Goal: Task Accomplishment & Management: Use online tool/utility

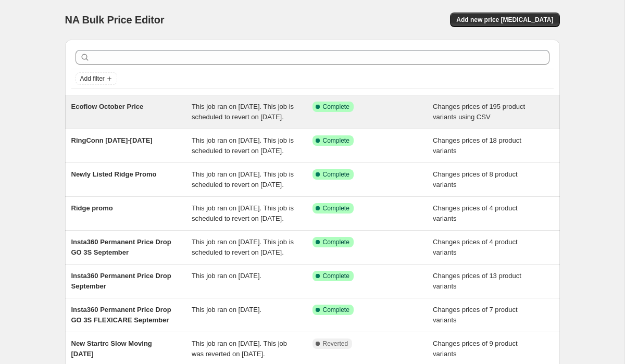
click at [208, 117] on span "This job ran on [DATE]. This job is scheduled to revert on [DATE]." at bounding box center [243, 112] width 102 height 18
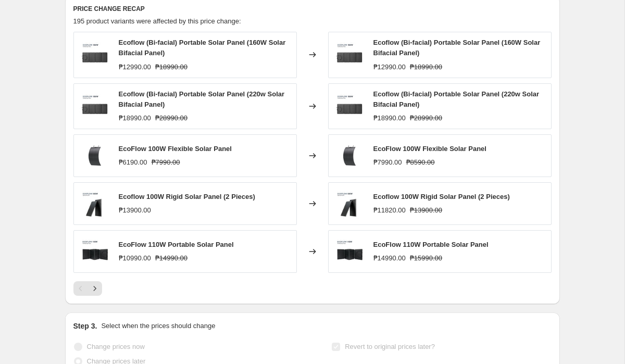
scroll to position [434, 0]
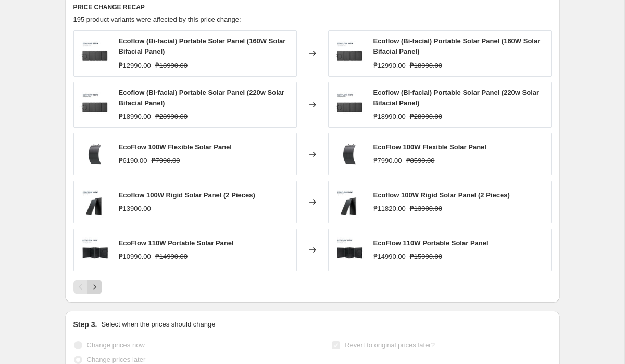
click at [96, 292] on icon "Next" at bounding box center [95, 287] width 10 height 10
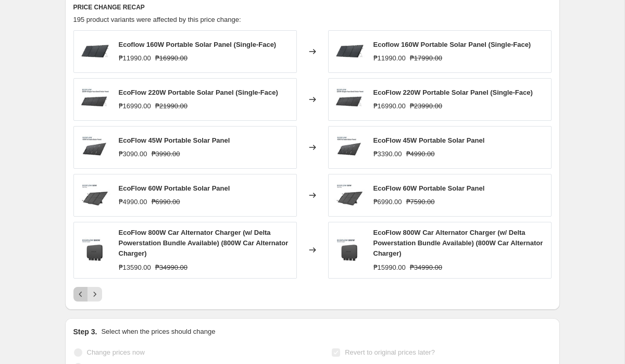
click at [80, 299] on icon "Previous" at bounding box center [80, 294] width 10 height 10
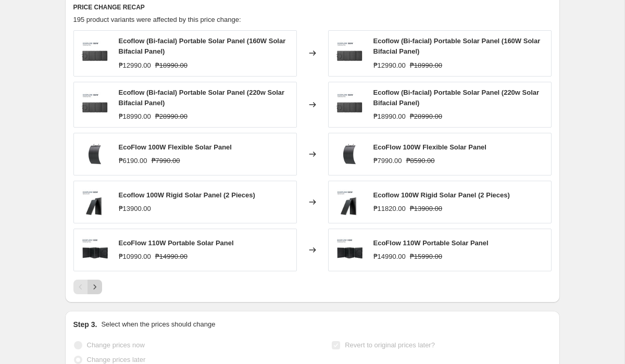
click at [96, 292] on icon "Next" at bounding box center [95, 287] width 10 height 10
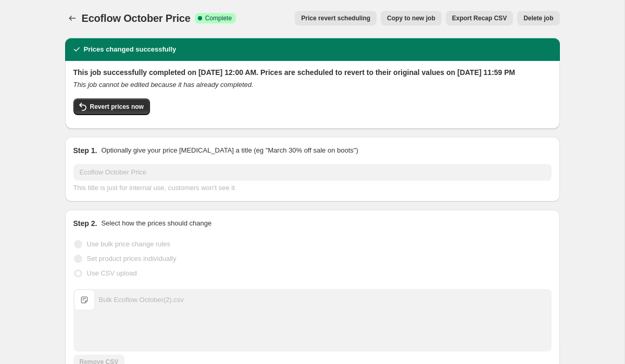
scroll to position [0, 0]
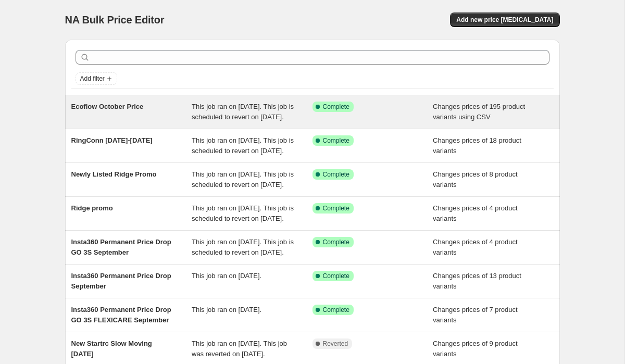
click at [145, 119] on div "Ecoflow October Price" at bounding box center [131, 111] width 121 height 21
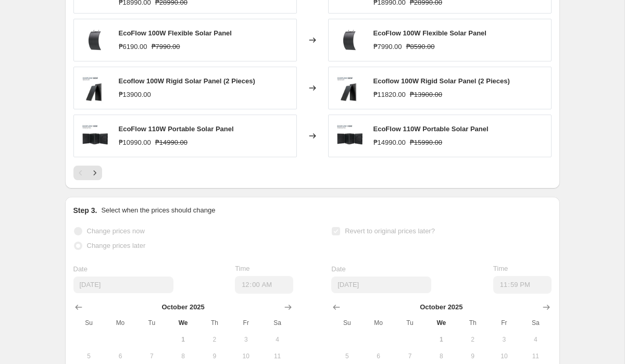
scroll to position [572, 0]
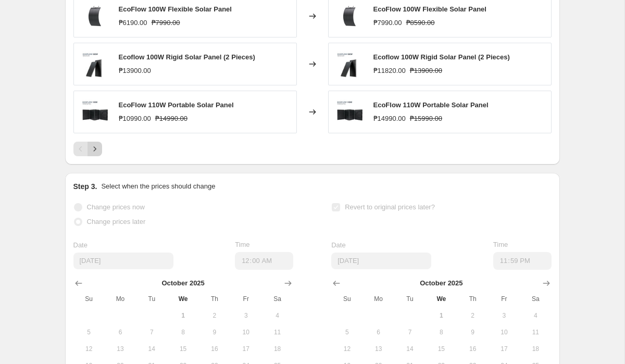
click at [94, 154] on icon "Next" at bounding box center [95, 149] width 10 height 10
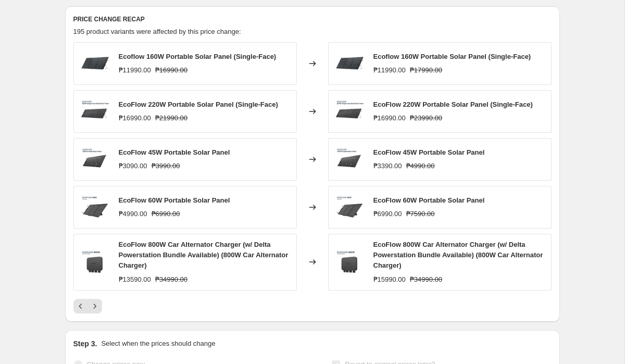
scroll to position [429, 0]
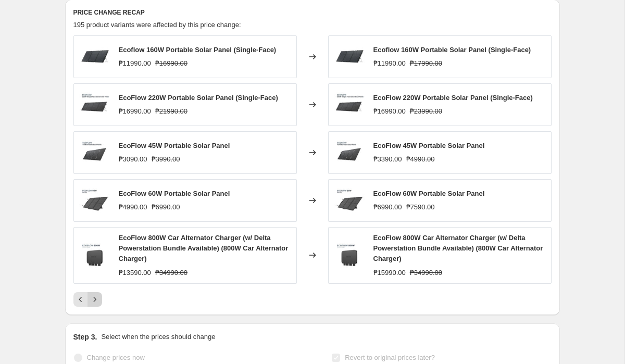
click at [99, 304] on icon "Next" at bounding box center [95, 299] width 10 height 10
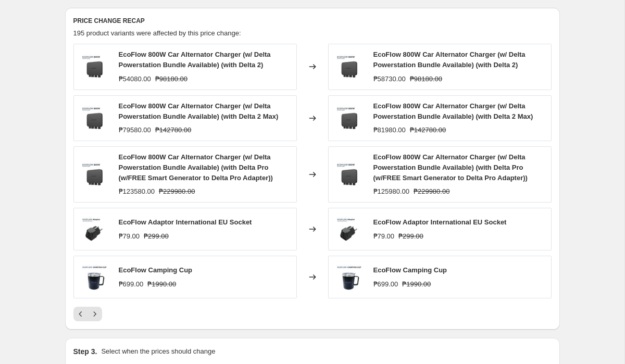
scroll to position [419, 0]
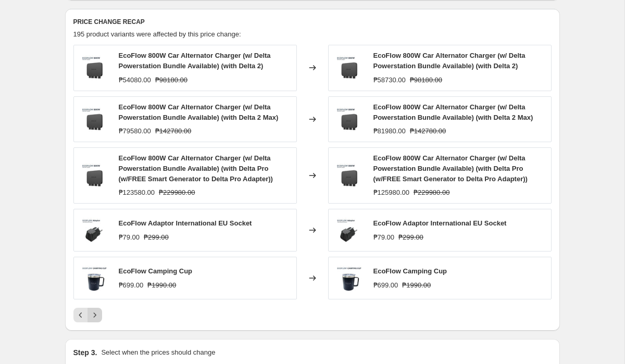
click at [98, 320] on icon "Next" at bounding box center [95, 315] width 10 height 10
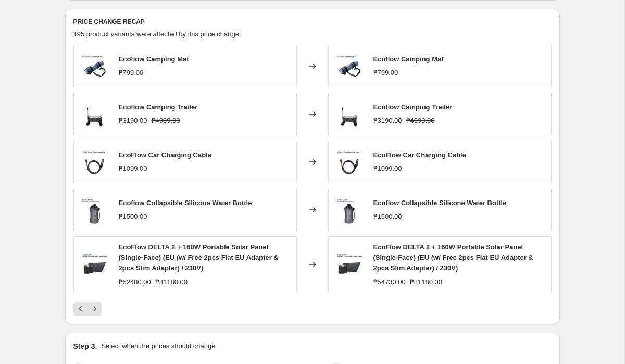
click at [99, 316] on button "Next" at bounding box center [94, 308] width 15 height 15
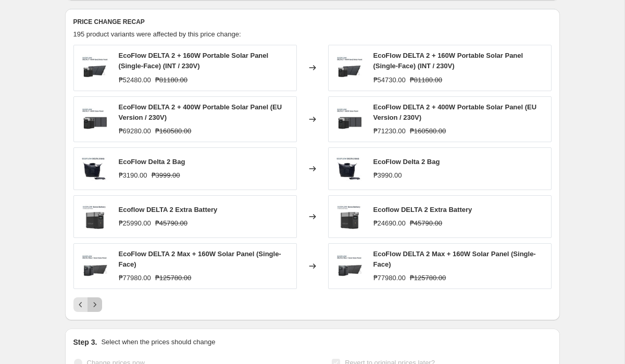
click at [99, 312] on button "Next" at bounding box center [94, 304] width 15 height 15
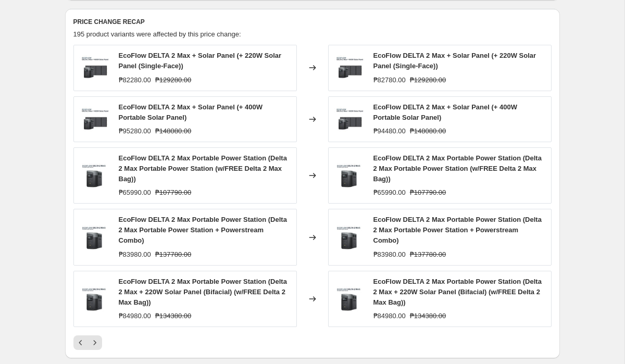
click at [96, 348] on icon "Next" at bounding box center [95, 342] width 10 height 10
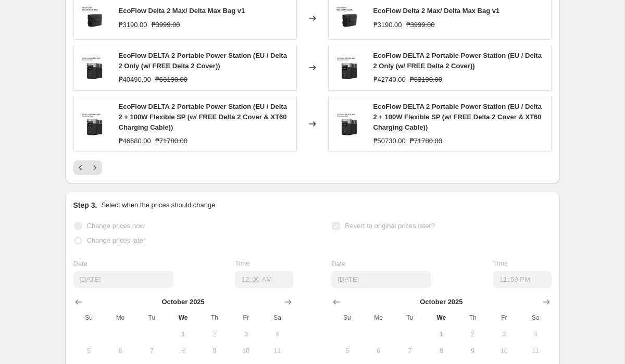
scroll to position [551, 0]
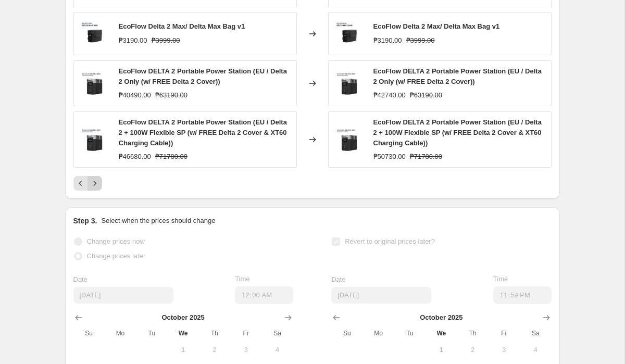
click at [98, 188] on icon "Next" at bounding box center [95, 183] width 10 height 10
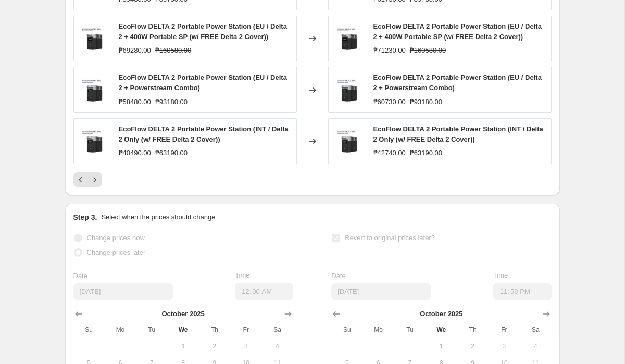
click at [95, 185] on icon "Next" at bounding box center [95, 179] width 10 height 10
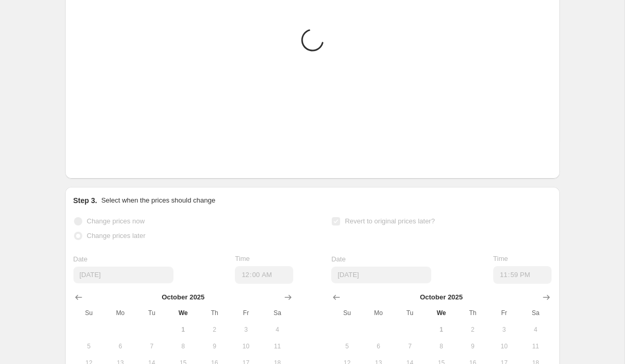
scroll to position [436, 0]
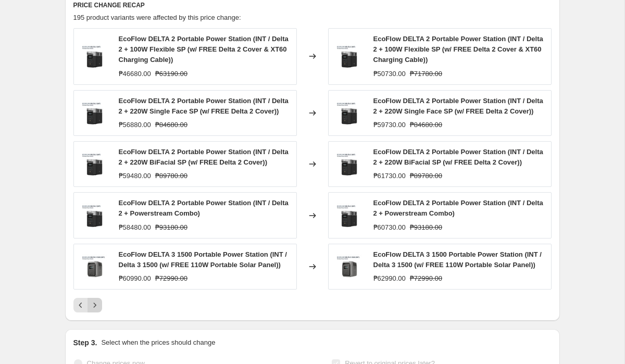
click at [97, 310] on icon "Next" at bounding box center [95, 305] width 10 height 10
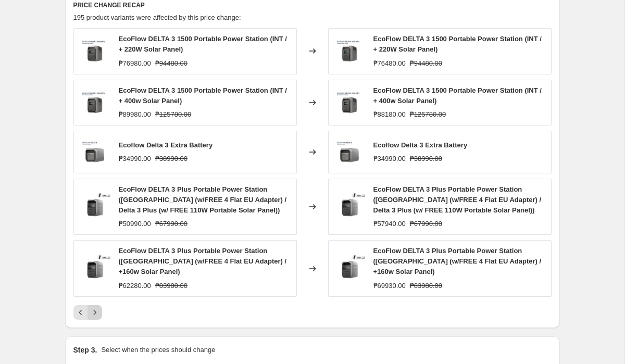
click at [95, 310] on icon "Next" at bounding box center [95, 312] width 10 height 10
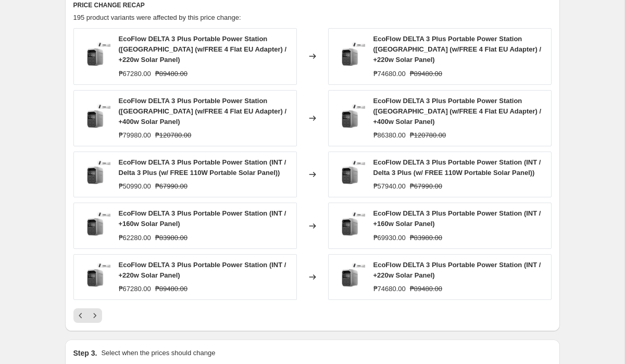
click at [95, 310] on icon "Next" at bounding box center [95, 315] width 10 height 10
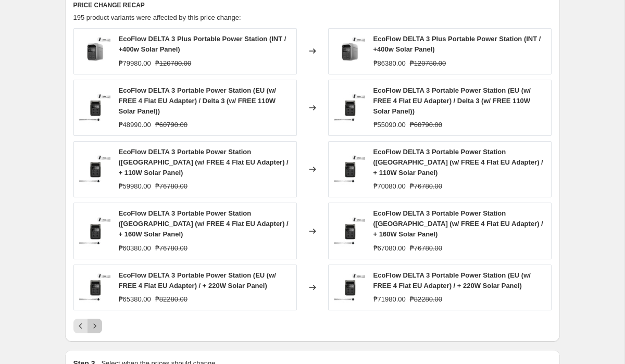
click at [91, 321] on icon "Next" at bounding box center [95, 326] width 10 height 10
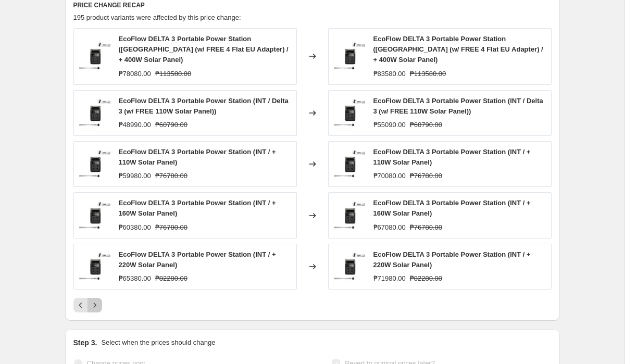
click at [96, 310] on button "Next" at bounding box center [94, 305] width 15 height 15
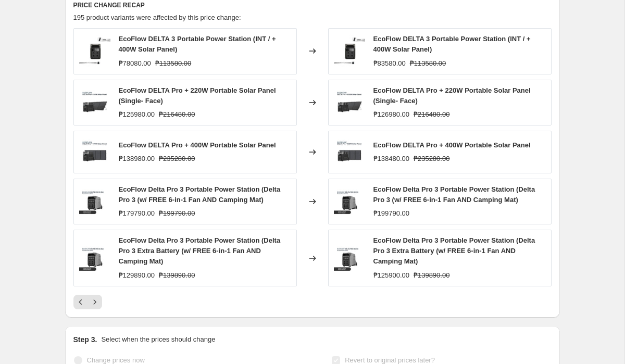
click at [93, 301] on div "EcoFlow DELTA 3 Portable Power Station (INT / + 400W Solar Panel) ₱78080.00 ₱11…" at bounding box center [312, 168] width 478 height 281
click at [96, 307] on icon "Next" at bounding box center [95, 302] width 10 height 10
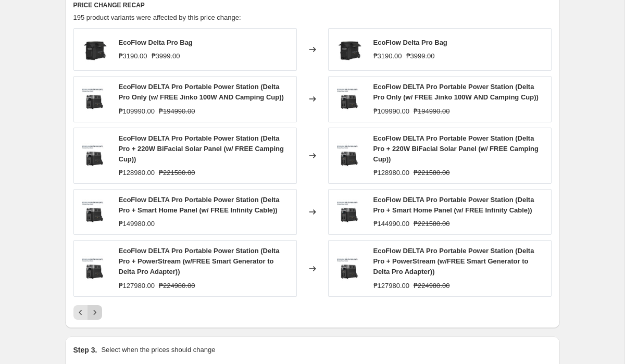
click at [95, 317] on icon "Next" at bounding box center [95, 312] width 10 height 10
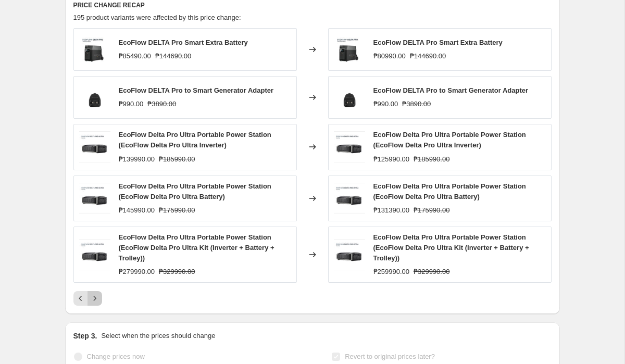
click at [97, 303] on icon "Next" at bounding box center [95, 298] width 10 height 10
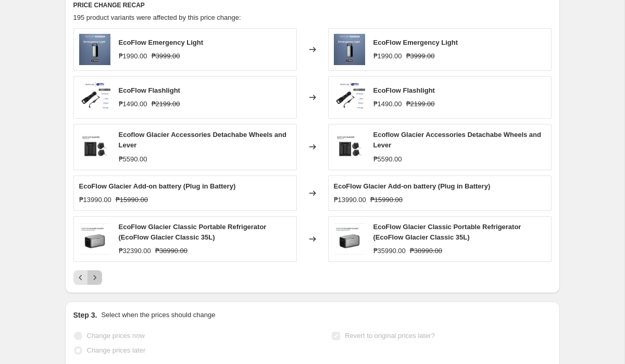
click at [88, 285] on button "Next" at bounding box center [94, 277] width 15 height 15
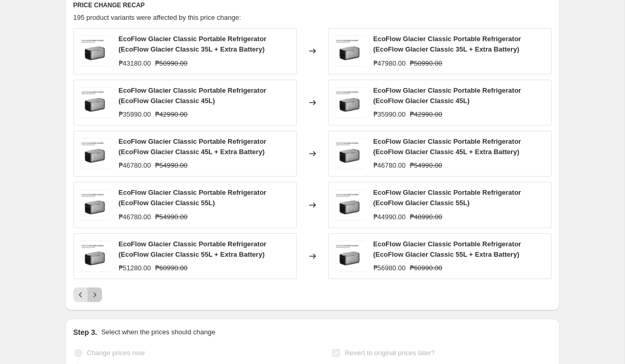
click at [96, 300] on icon "Next" at bounding box center [95, 294] width 10 height 10
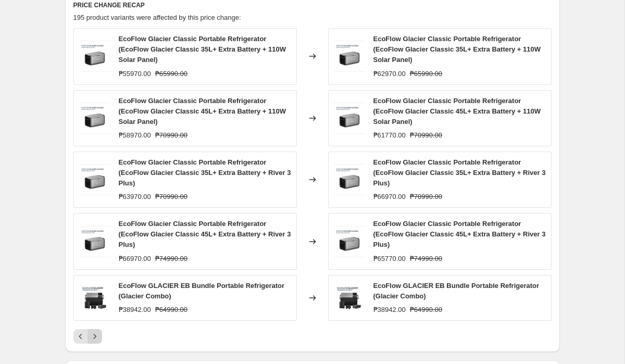
click at [95, 341] on icon "Next" at bounding box center [95, 336] width 10 height 10
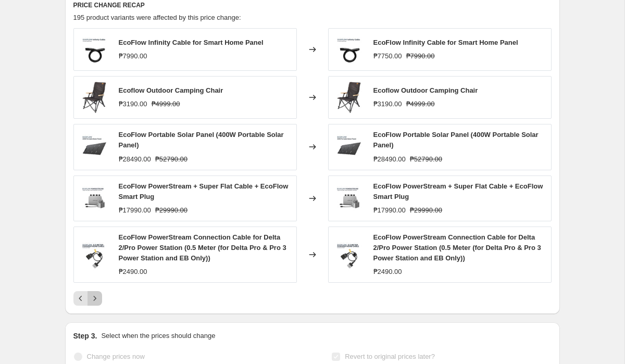
click at [99, 303] on icon "Next" at bounding box center [95, 298] width 10 height 10
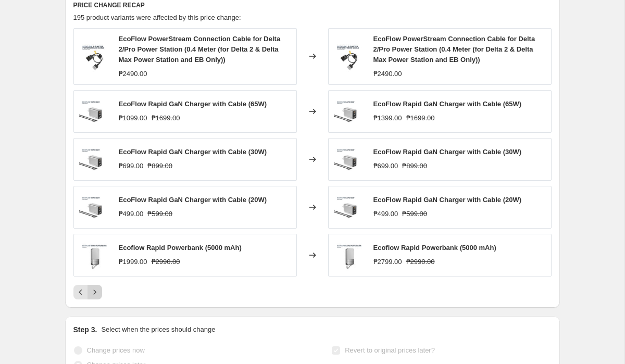
click at [99, 299] on button "Next" at bounding box center [94, 292] width 15 height 15
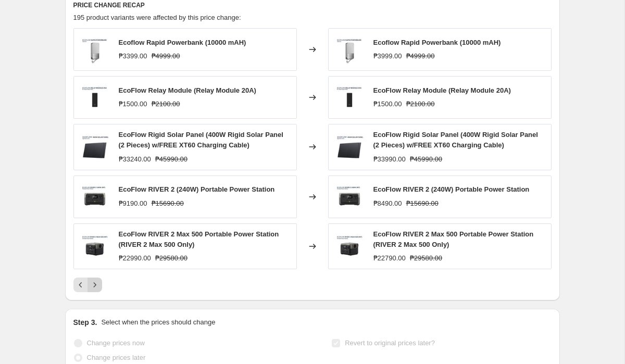
click at [95, 290] on icon "Next" at bounding box center [95, 284] width 10 height 10
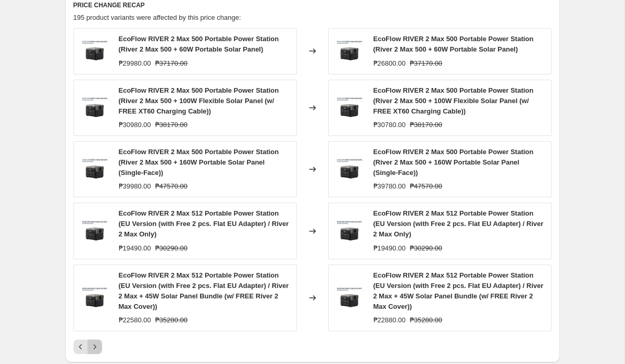
click at [98, 351] on button "Next" at bounding box center [94, 346] width 15 height 15
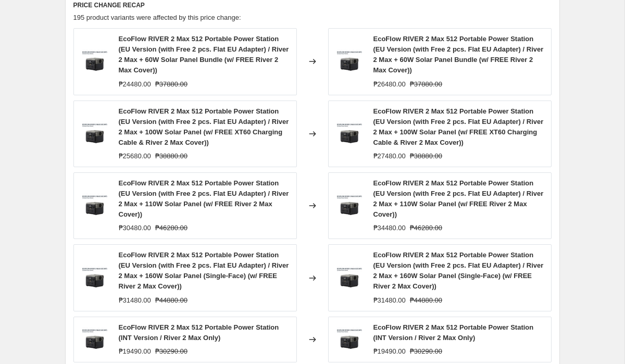
scroll to position [608, 0]
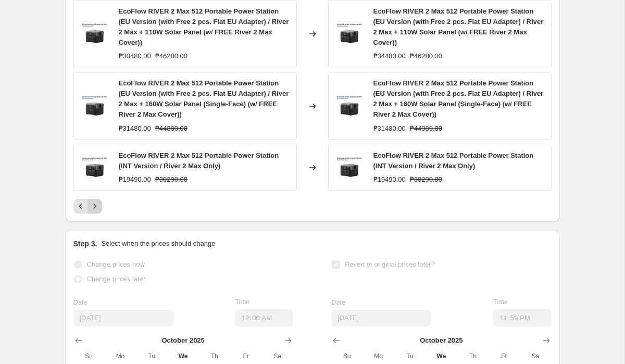
click at [91, 211] on icon "Next" at bounding box center [95, 206] width 10 height 10
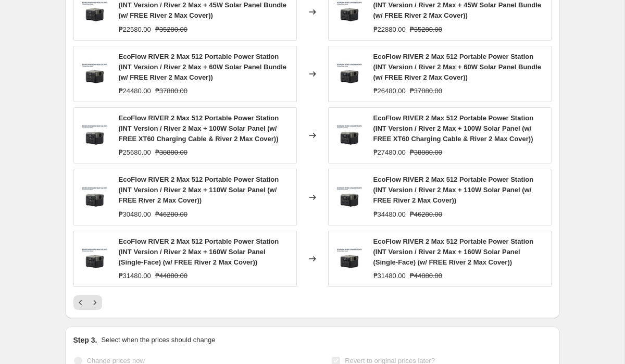
scroll to position [474, 0]
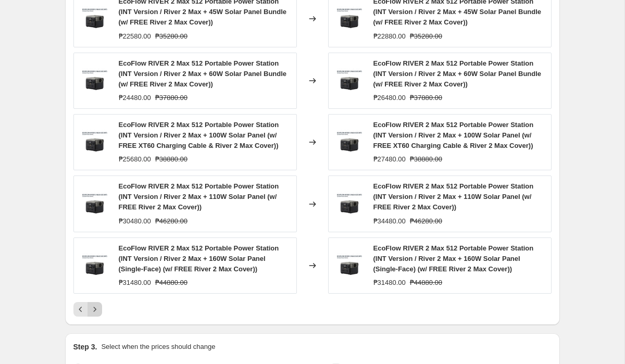
click at [92, 314] on icon "Next" at bounding box center [95, 309] width 10 height 10
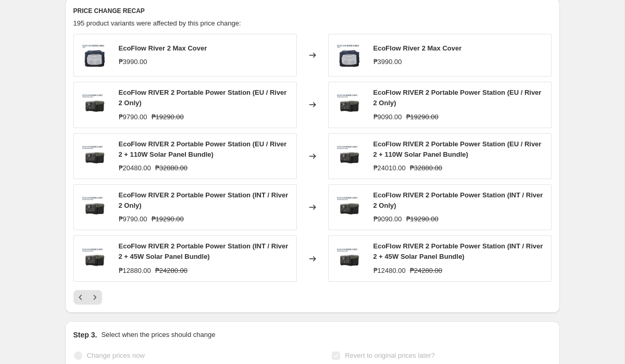
scroll to position [426, 0]
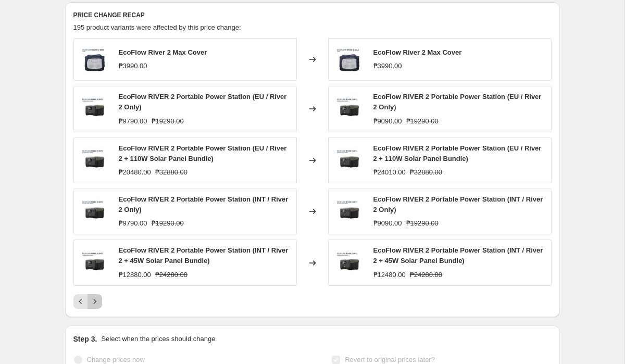
click at [96, 307] on icon "Next" at bounding box center [95, 301] width 10 height 10
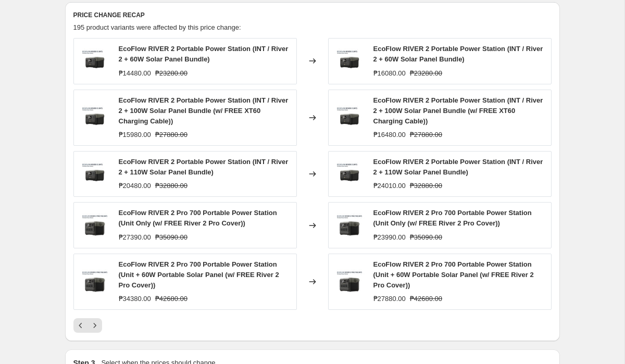
click at [93, 328] on div "EcoFlow RIVER 2 Portable Power Station (INT / River 2 + 60W Solar Panel Bundle)…" at bounding box center [312, 185] width 478 height 295
click at [93, 330] on icon "Next" at bounding box center [95, 325] width 10 height 10
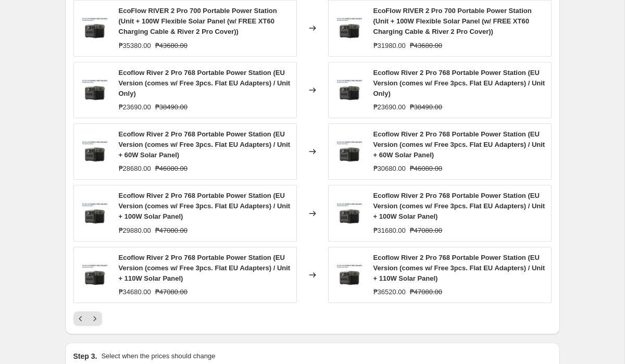
scroll to position [489, 0]
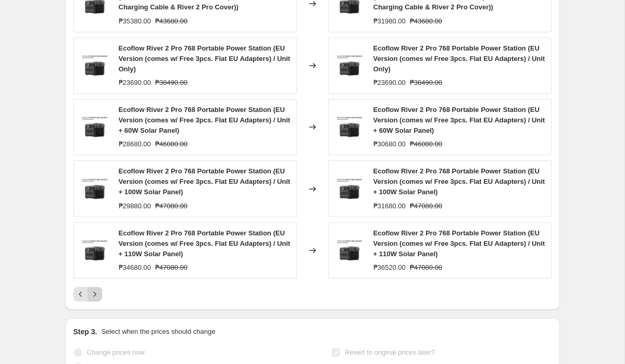
click at [94, 299] on icon "Next" at bounding box center [95, 294] width 10 height 10
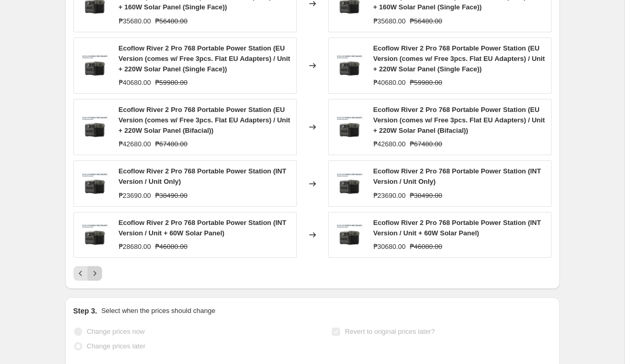
click at [100, 281] on button "Next" at bounding box center [94, 273] width 15 height 15
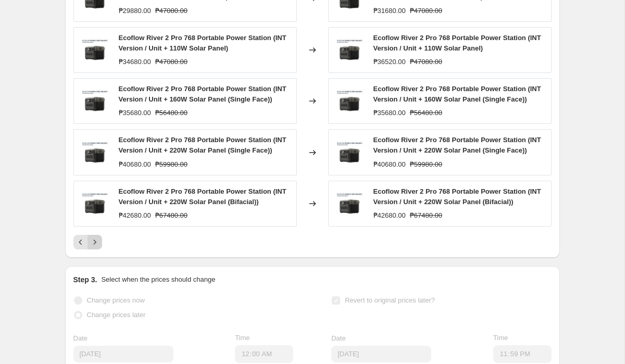
click at [93, 247] on icon "Next" at bounding box center [95, 242] width 10 height 10
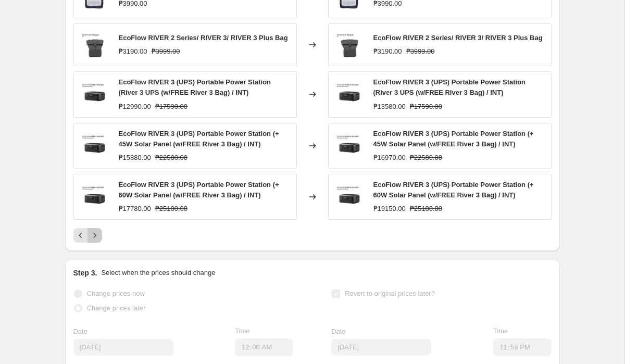
click at [96, 240] on icon "Next" at bounding box center [95, 235] width 10 height 10
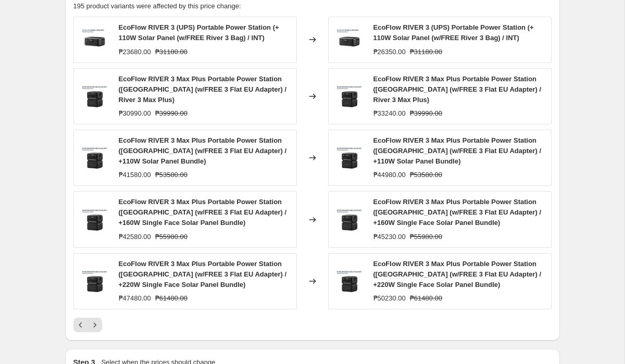
scroll to position [439, 0]
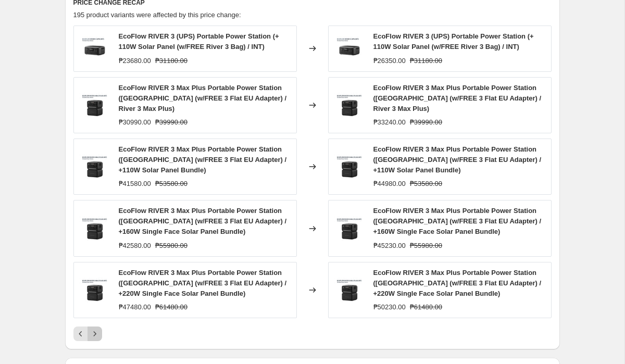
click at [92, 338] on icon "Next" at bounding box center [95, 333] width 10 height 10
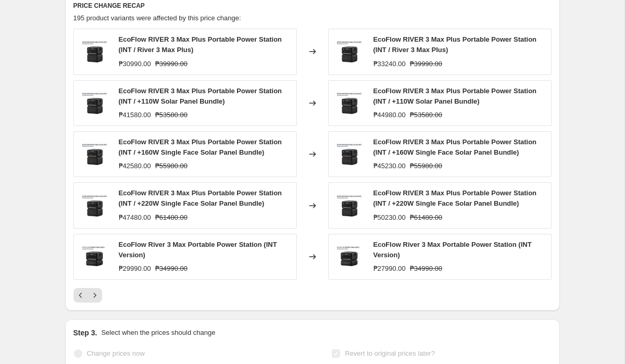
scroll to position [435, 0]
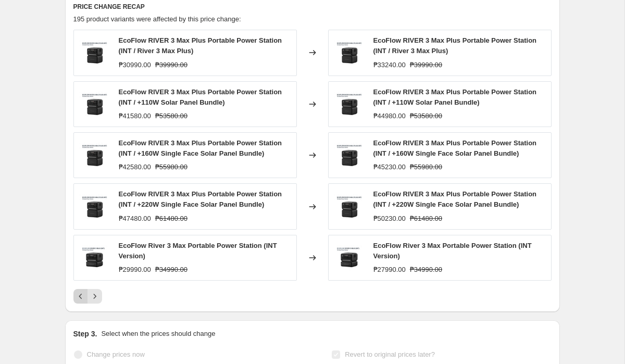
click at [84, 301] on icon "Previous" at bounding box center [80, 296] width 10 height 10
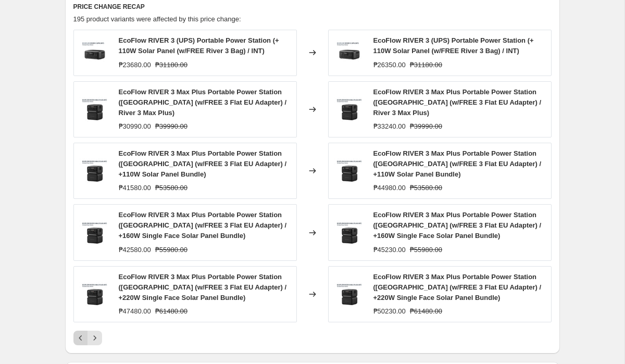
click at [75, 337] on icon "Previous" at bounding box center [80, 338] width 10 height 10
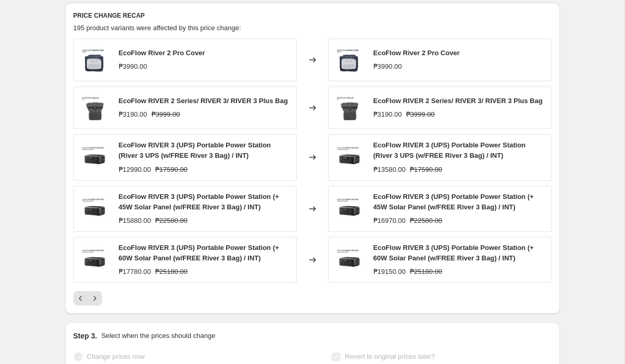
scroll to position [425, 0]
click at [95, 304] on icon "Next" at bounding box center [95, 299] width 10 height 10
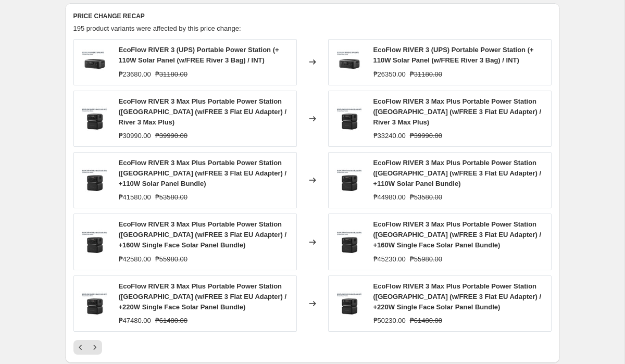
click at [93, 351] on icon "Next" at bounding box center [95, 347] width 10 height 10
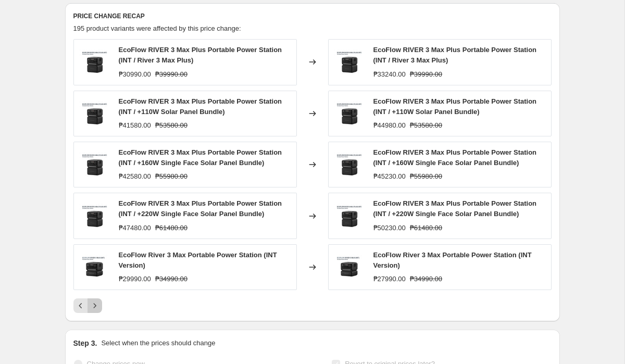
click at [92, 311] on icon "Next" at bounding box center [95, 305] width 10 height 10
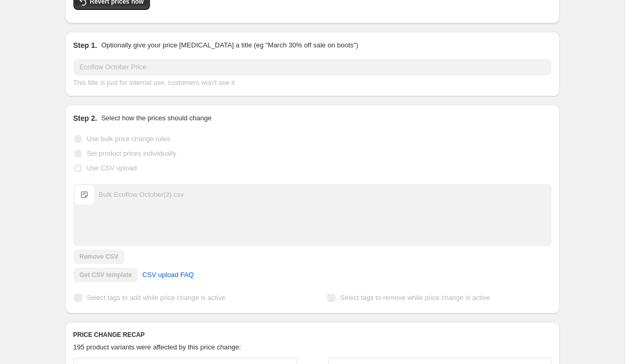
scroll to position [0, 0]
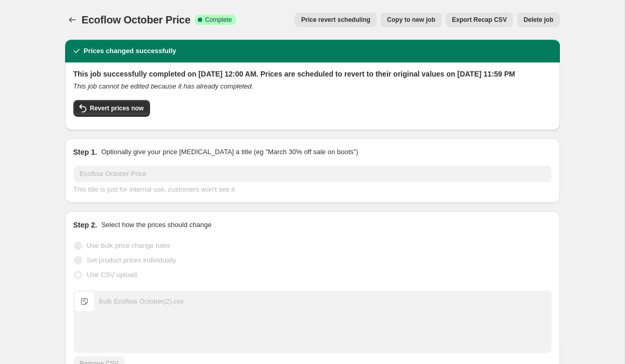
click at [481, 23] on span "Export Recap CSV" at bounding box center [479, 20] width 55 height 8
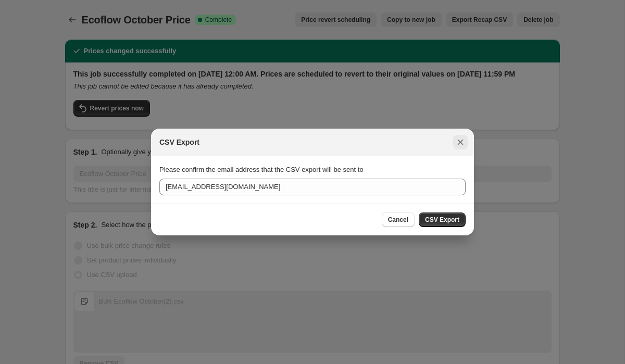
click at [459, 144] on icon "Close" at bounding box center [460, 142] width 10 height 10
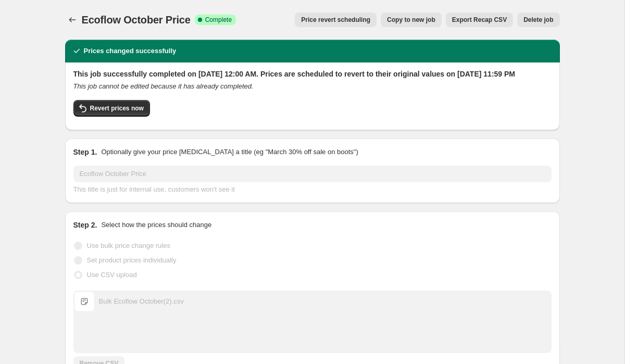
click at [68, 18] on icon "Price change jobs" at bounding box center [72, 20] width 10 height 10
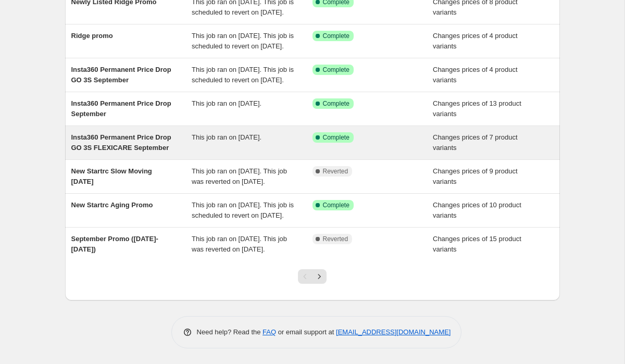
scroll to position [256, 0]
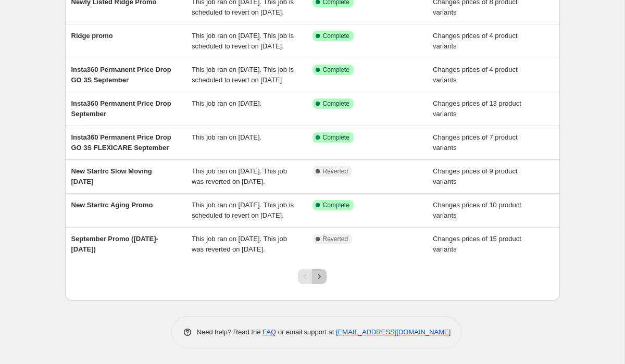
click at [324, 276] on icon "Next" at bounding box center [319, 276] width 10 height 10
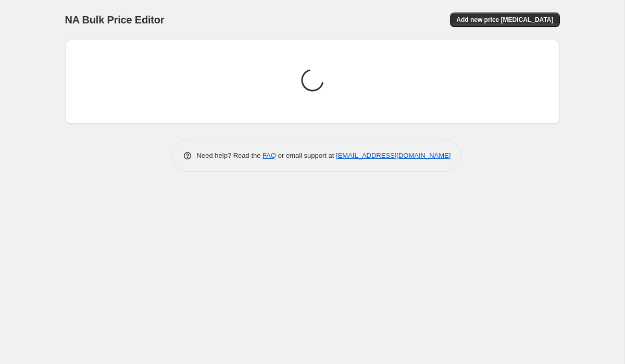
scroll to position [0, 0]
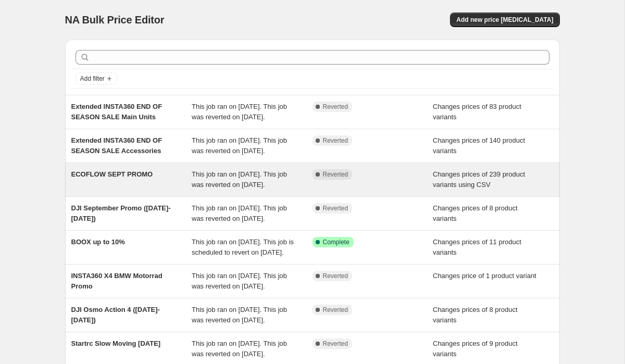
click at [264, 188] on span "This job ran on September 15, 2025. This job was reverted on October 1, 2025." at bounding box center [239, 179] width 95 height 18
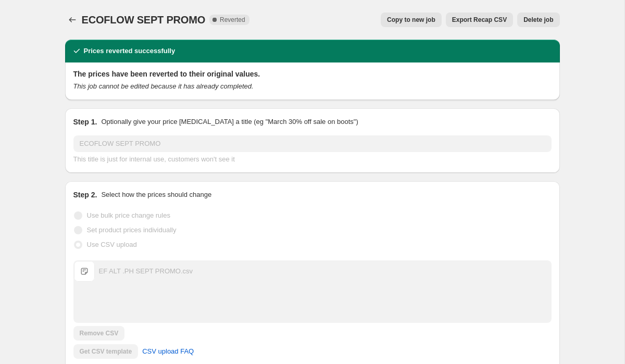
click at [487, 24] on button "Export Recap CSV" at bounding box center [479, 19] width 67 height 15
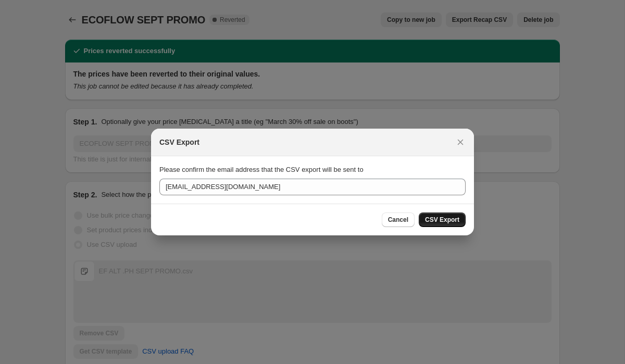
click at [449, 220] on span "CSV Export" at bounding box center [442, 219] width 34 height 8
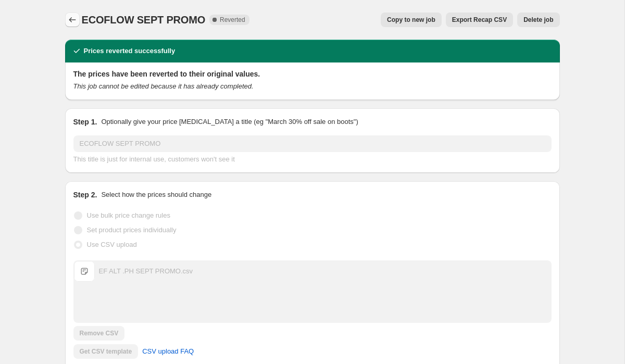
click at [74, 21] on icon "Price change jobs" at bounding box center [72, 20] width 10 height 10
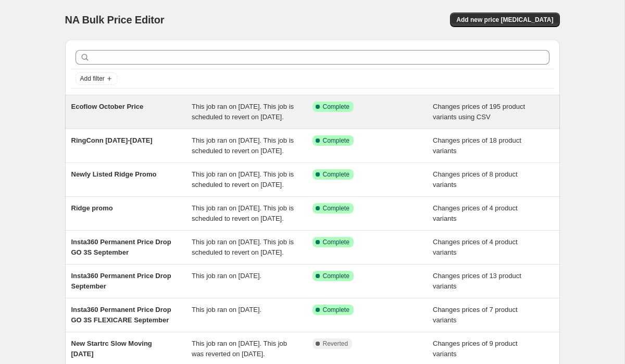
click at [270, 114] on span "This job ran on [DATE]. This job is scheduled to revert on [DATE]." at bounding box center [243, 112] width 102 height 18
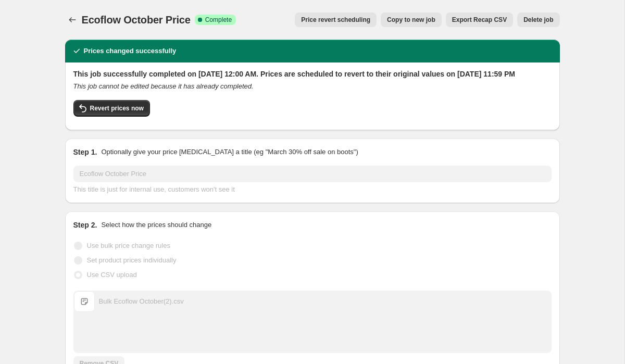
click at [474, 23] on span "Export Recap CSV" at bounding box center [479, 20] width 55 height 8
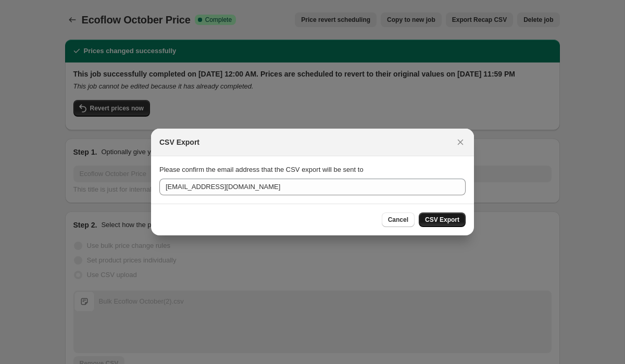
click at [449, 213] on button "CSV Export" at bounding box center [441, 219] width 47 height 15
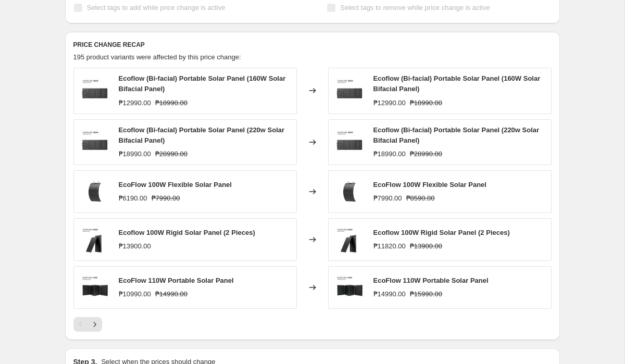
scroll to position [395, 0]
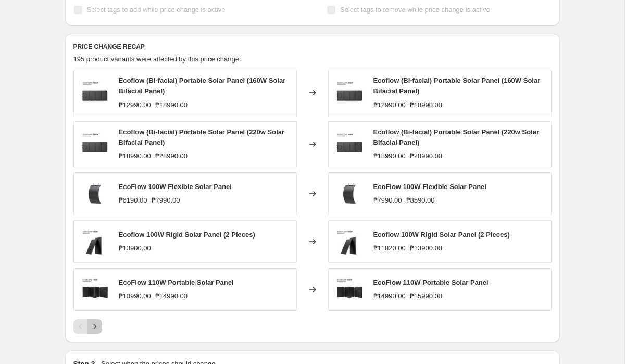
click at [95, 332] on icon "Next" at bounding box center [95, 326] width 10 height 10
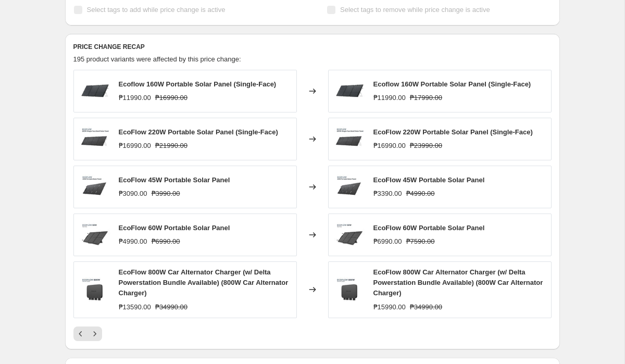
click at [575, 132] on div "Ecoflow October Price. This page is ready Ecoflow October Price Success Complet…" at bounding box center [312, 135] width 624 height 1060
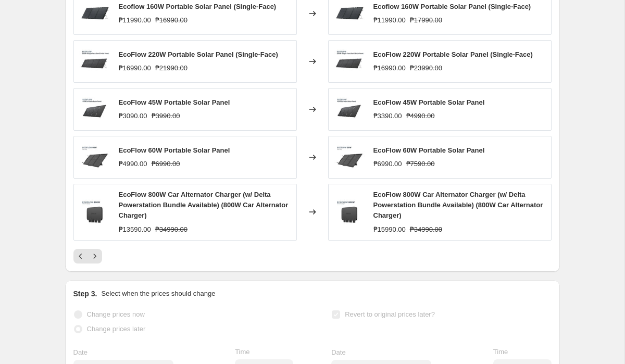
scroll to position [494, 0]
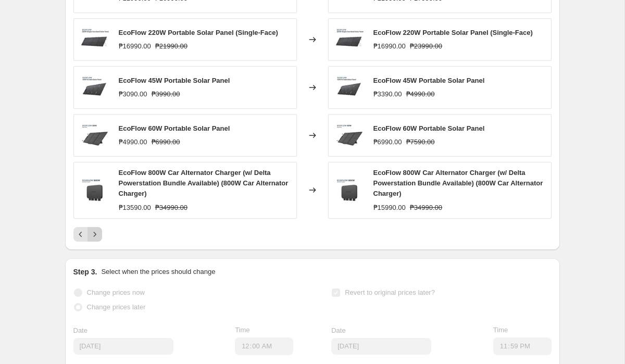
click at [99, 239] on icon "Next" at bounding box center [95, 234] width 10 height 10
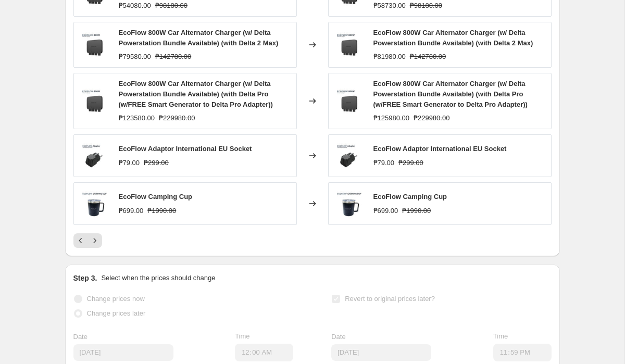
click at [96, 246] on icon "Next" at bounding box center [95, 240] width 10 height 10
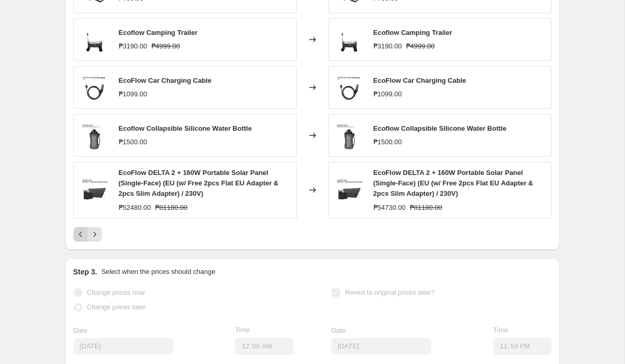
click at [79, 237] on icon "Previous" at bounding box center [80, 234] width 3 height 5
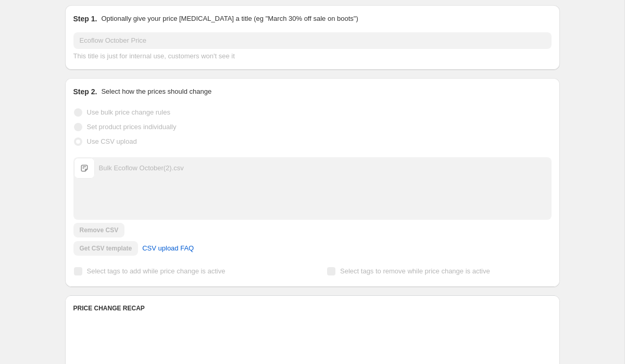
scroll to position [0, 0]
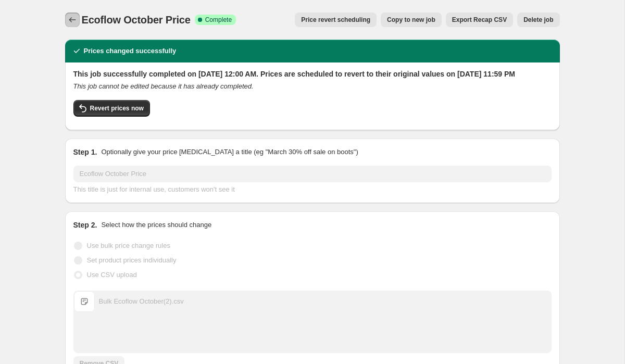
click at [76, 20] on icon "Price change jobs" at bounding box center [72, 20] width 10 height 10
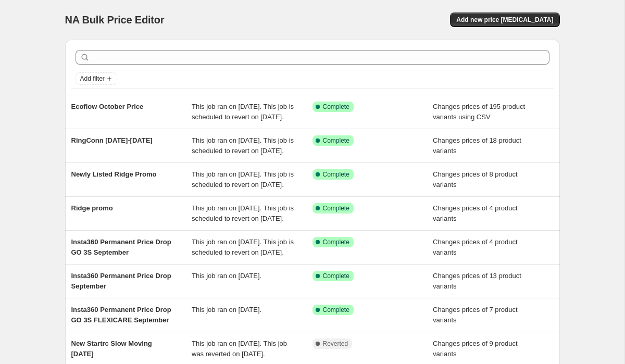
click at [522, 11] on div "NA Bulk Price Editor. This page is ready NA Bulk Price Editor Add new price cha…" at bounding box center [312, 20] width 494 height 40
click at [522, 19] on span "Add new price [MEDICAL_DATA]" at bounding box center [504, 20] width 97 height 8
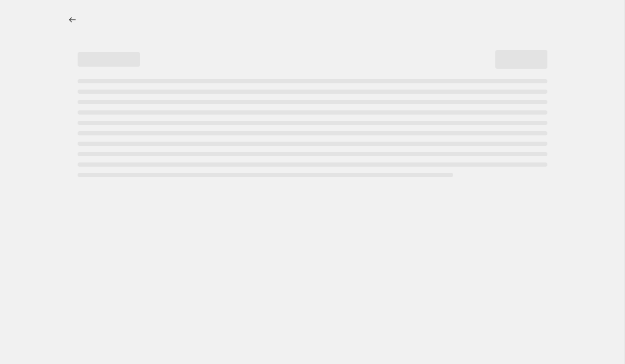
select select "percentage"
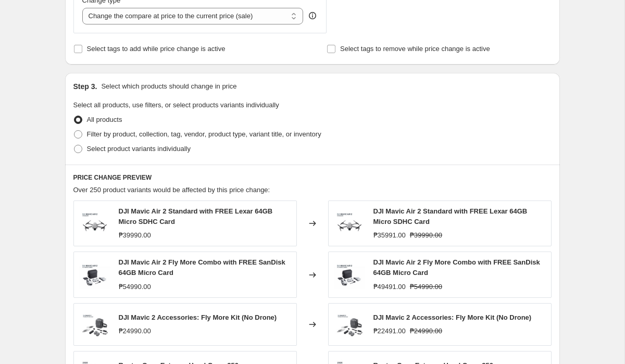
scroll to position [415, 0]
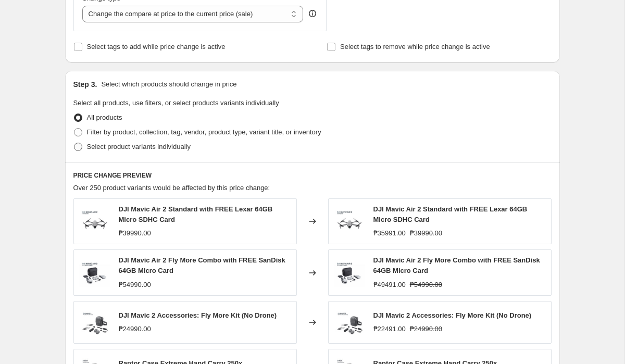
click at [140, 148] on span "Select product variants individually" at bounding box center [139, 147] width 104 height 8
click at [74, 143] on input "Select product variants individually" at bounding box center [74, 143] width 1 height 1
radio input "true"
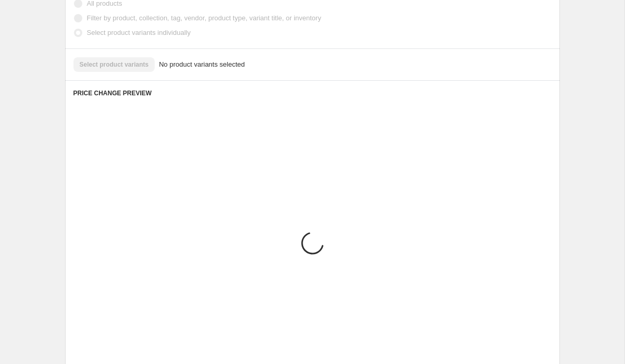
scroll to position [446, 0]
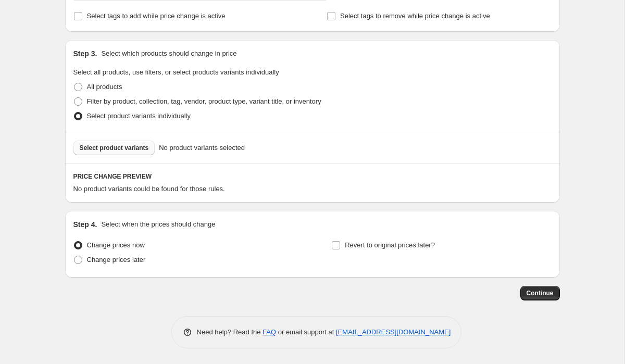
click at [139, 143] on button "Select product variants" at bounding box center [114, 148] width 82 height 15
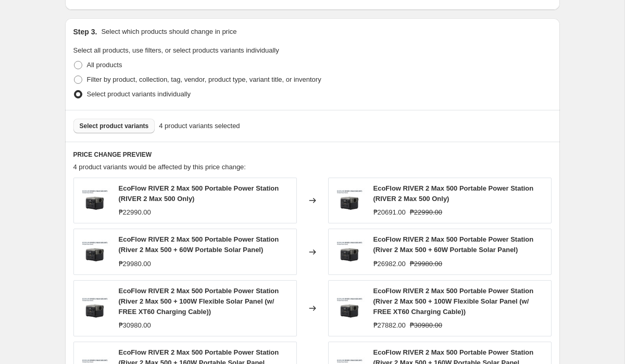
scroll to position [466, 0]
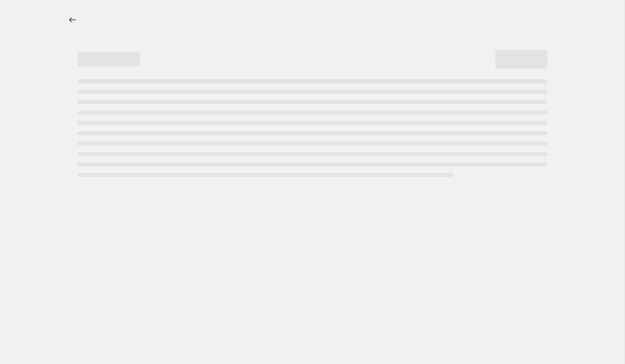
select select "percentage"
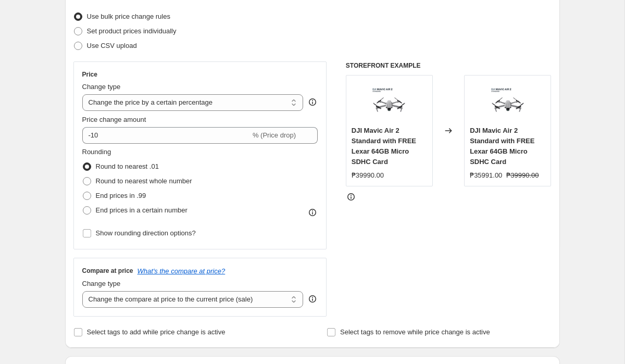
scroll to position [349, 0]
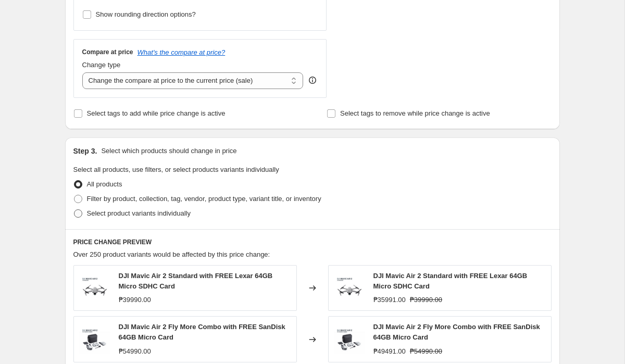
click at [120, 215] on span "Select product variants individually" at bounding box center [139, 213] width 104 height 8
click at [74, 210] on input "Select product variants individually" at bounding box center [74, 209] width 1 height 1
radio input "true"
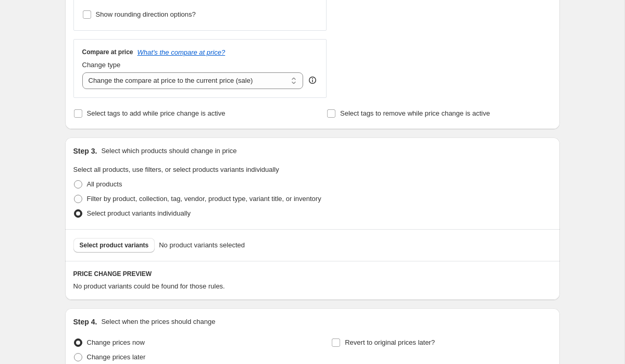
scroll to position [446, 0]
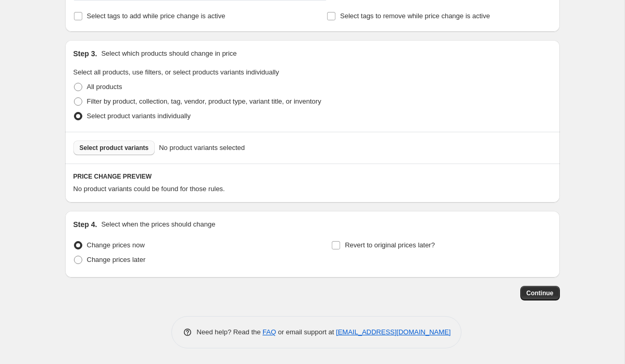
click at [128, 151] on span "Select product variants" at bounding box center [114, 148] width 69 height 8
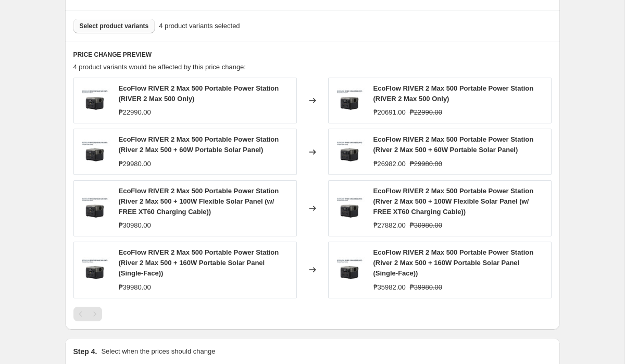
scroll to position [567, 0]
click at [205, 274] on div "EcoFlow RIVER 2 Max 500 Portable Power Station (River 2 Max 500 + 160W Portable…" at bounding box center [205, 263] width 172 height 31
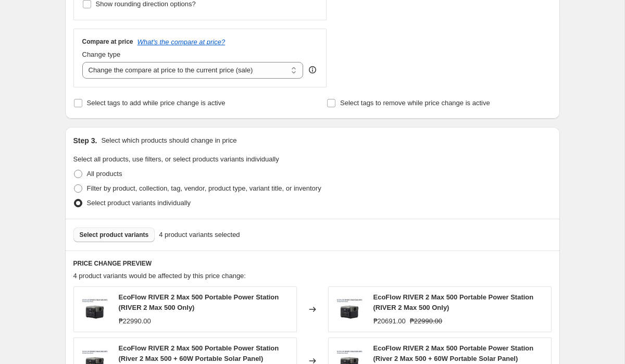
scroll to position [259, 0]
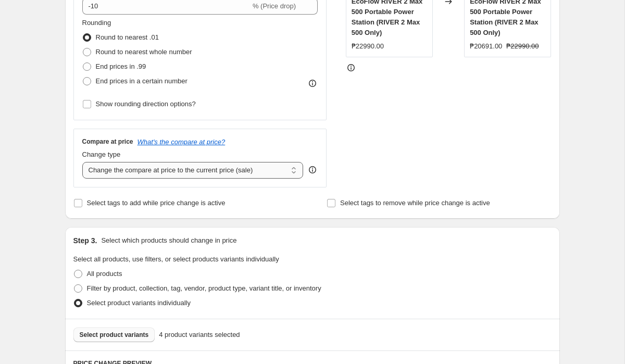
click at [246, 174] on select "Change the compare at price to the current price (sale) Change the compare at p…" at bounding box center [192, 170] width 221 height 17
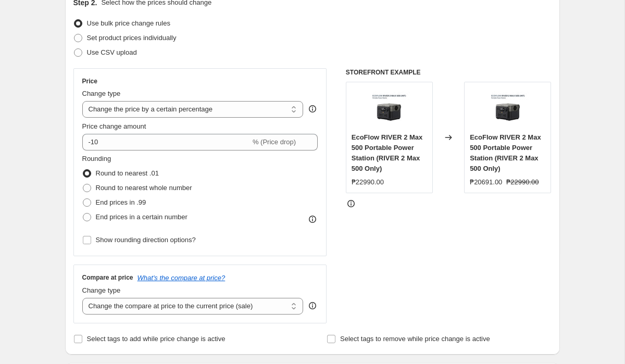
scroll to position [121, 0]
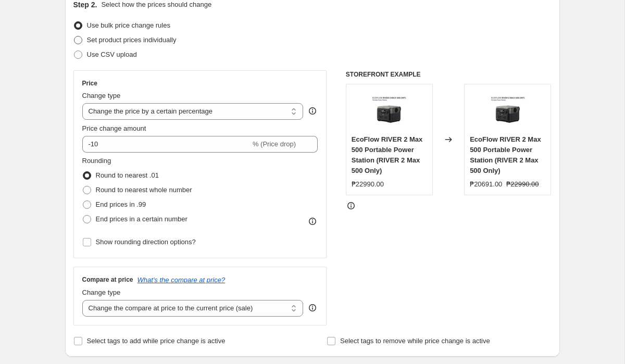
click at [106, 42] on span "Set product prices individually" at bounding box center [132, 40] width 90 height 8
click at [74, 36] on input "Set product prices individually" at bounding box center [74, 36] width 1 height 1
radio input "true"
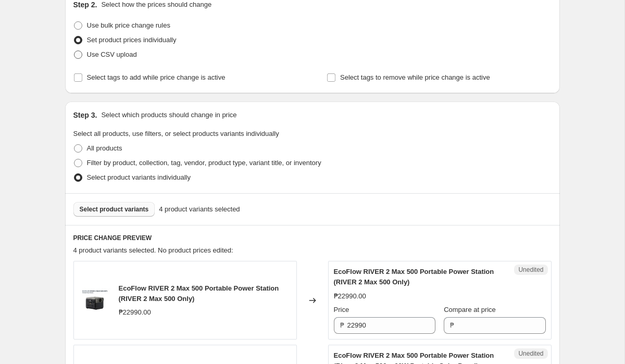
click at [103, 52] on span "Use CSV upload" at bounding box center [112, 54] width 50 height 8
click at [74, 51] on input "Use CSV upload" at bounding box center [74, 50] width 1 height 1
radio input "true"
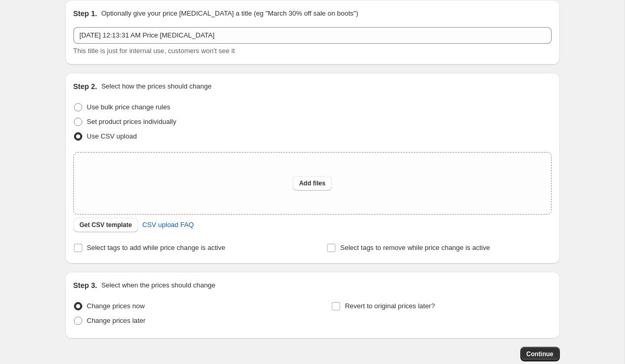
scroll to position [0, 0]
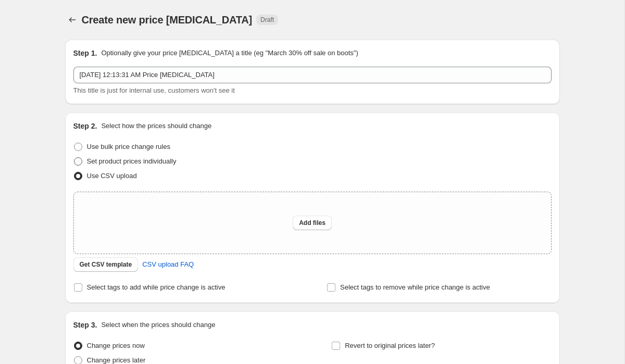
click at [127, 162] on span "Set product prices individually" at bounding box center [132, 161] width 90 height 8
click at [74, 158] on input "Set product prices individually" at bounding box center [74, 157] width 1 height 1
radio input "true"
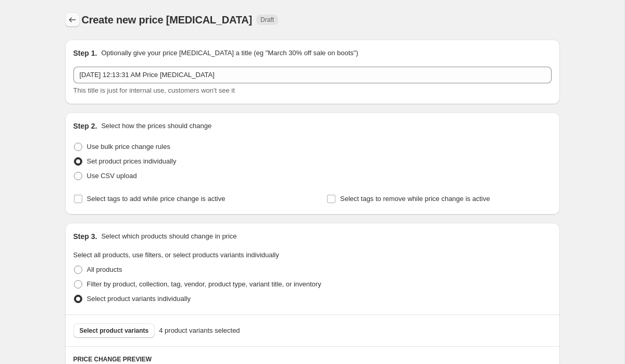
click at [75, 21] on icon "Price change jobs" at bounding box center [72, 20] width 10 height 10
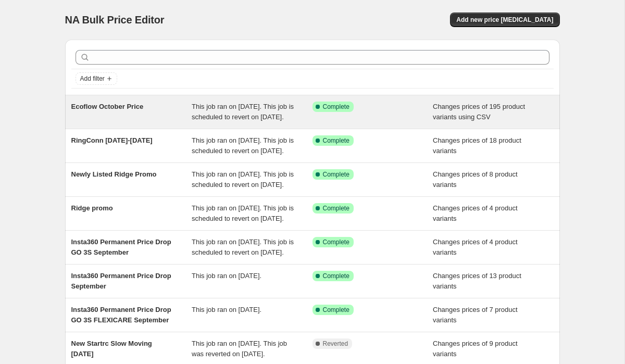
click at [460, 122] on div "Changes prices of 195 product variants using CSV" at bounding box center [493, 111] width 121 height 21
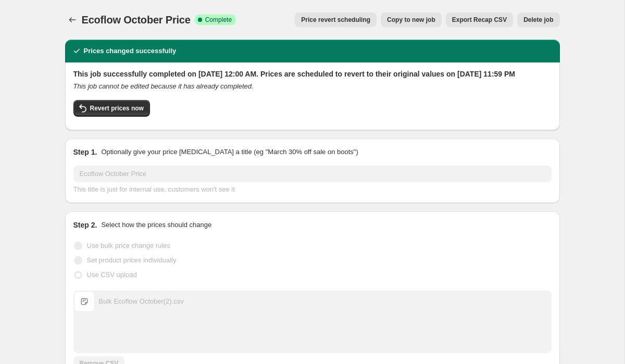
click at [409, 24] on button "Copy to new job" at bounding box center [410, 19] width 61 height 15
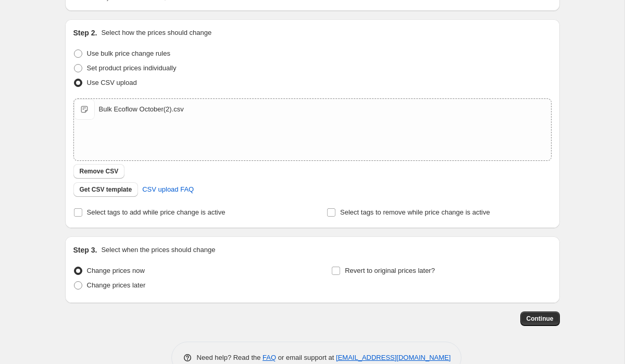
scroll to position [119, 0]
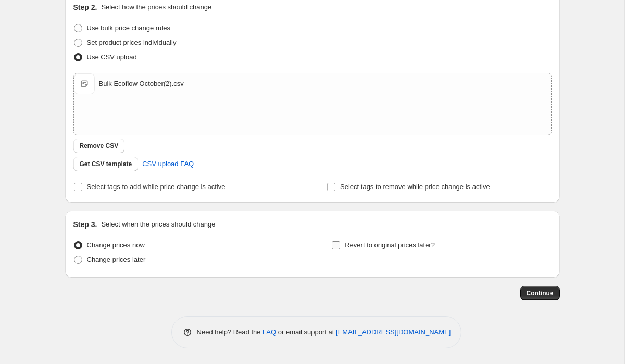
click at [338, 244] on input "Revert to original prices later?" at bounding box center [336, 245] width 8 height 8
checkbox input "true"
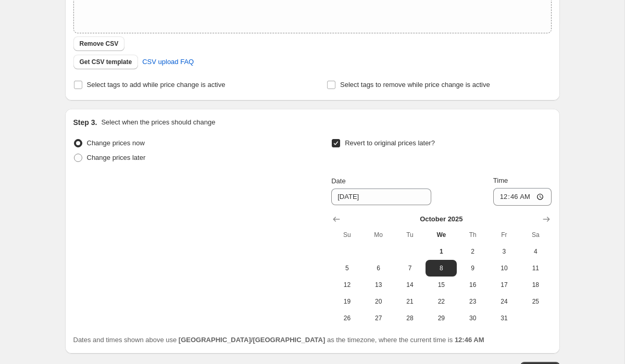
scroll to position [297, 0]
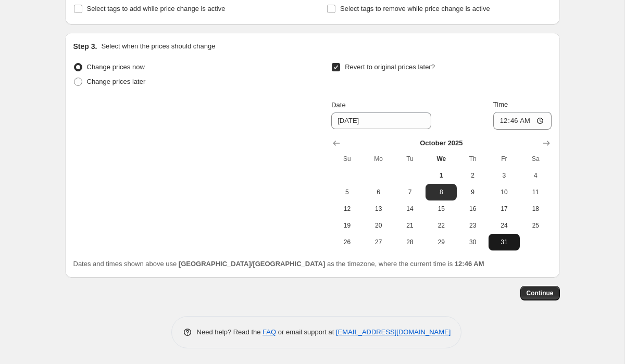
click at [500, 244] on span "31" at bounding box center [503, 242] width 23 height 8
type input "[DATE]"
click at [501, 119] on input "00:46" at bounding box center [522, 121] width 58 height 18
type input "11:59"
click at [596, 233] on div "Create new price change job. This page is ready Create new price change job Dra…" at bounding box center [312, 33] width 624 height 660
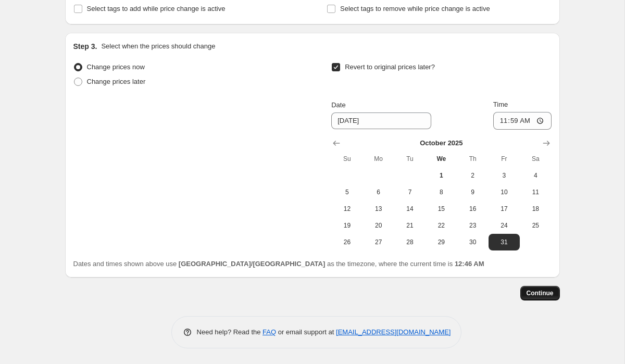
click at [530, 289] on span "Continue" at bounding box center [539, 293] width 27 height 8
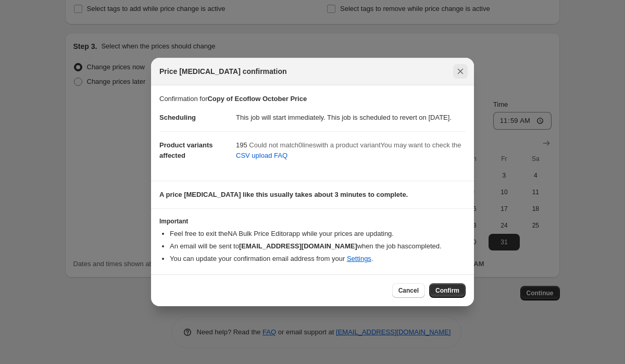
click at [464, 66] on icon "Close" at bounding box center [460, 71] width 10 height 10
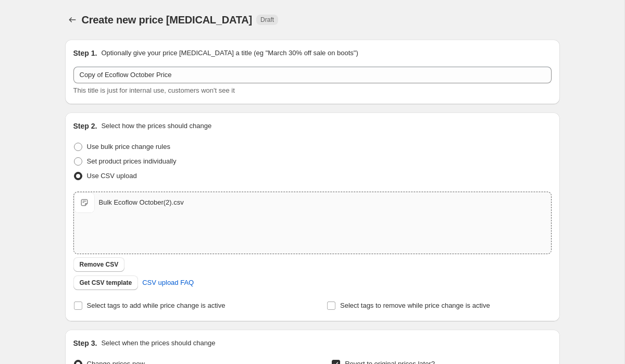
click at [142, 202] on div "Bulk Ecoflow October(2).csv" at bounding box center [141, 202] width 85 height 10
type input "C:\fakepath\Bulk Ecoflow October(2).csv"
click at [74, 20] on icon "Price change jobs" at bounding box center [72, 20] width 10 height 10
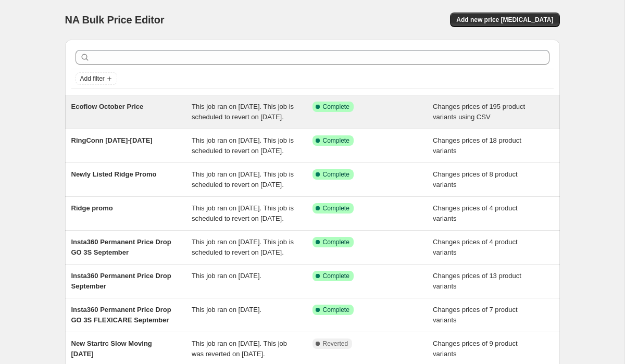
click at [307, 120] on div "This job ran on [DATE]. This job is scheduled to revert on [DATE]." at bounding box center [252, 111] width 121 height 21
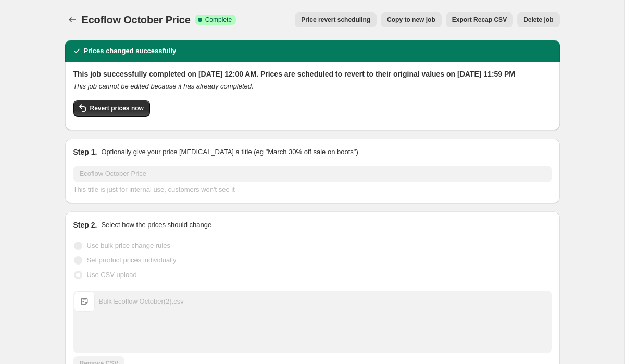
click at [337, 21] on span "Price revert scheduling" at bounding box center [335, 20] width 69 height 8
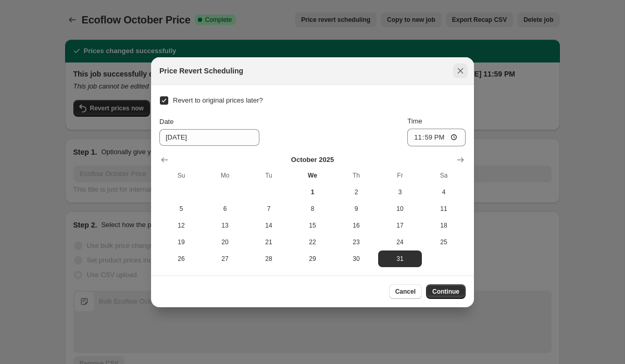
click at [460, 70] on icon "Close" at bounding box center [460, 71] width 6 height 6
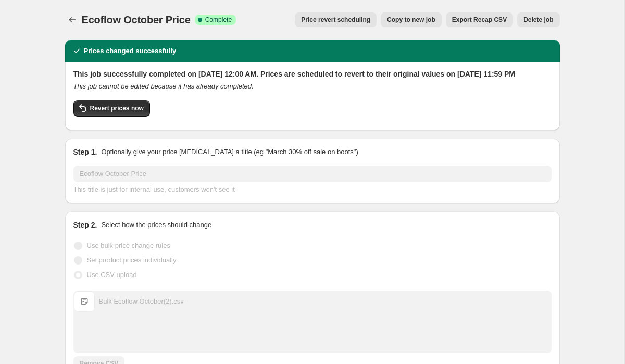
click at [119, 109] on div "This job successfully completed on October 1, 2025 at 12:00 AM. Prices are sche…" at bounding box center [312, 95] width 478 height 53
click at [118, 112] on span "Revert prices now" at bounding box center [117, 108] width 54 height 8
checkbox input "false"
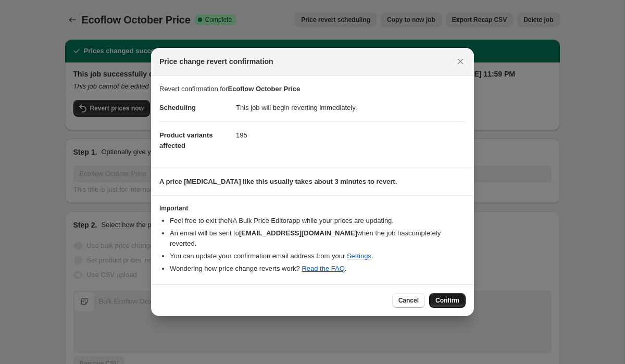
click at [453, 296] on span "Confirm" at bounding box center [447, 300] width 24 height 8
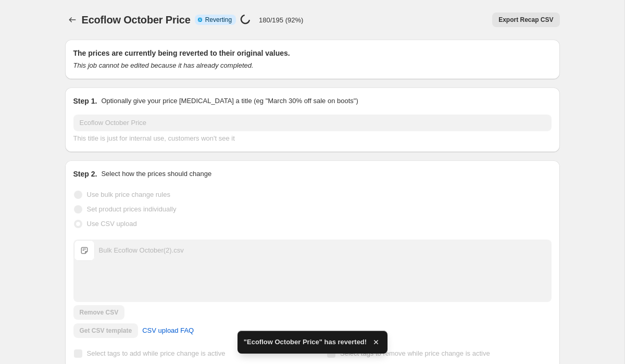
checkbox input "true"
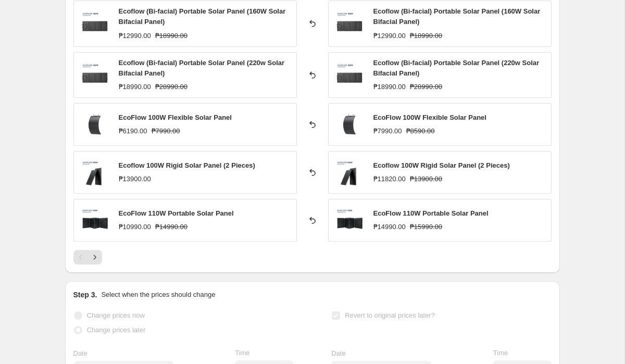
scroll to position [434, 0]
click at [98, 255] on icon "Next" at bounding box center [95, 256] width 10 height 10
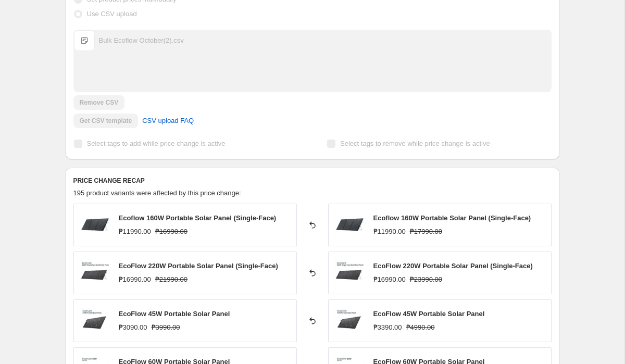
scroll to position [0, 0]
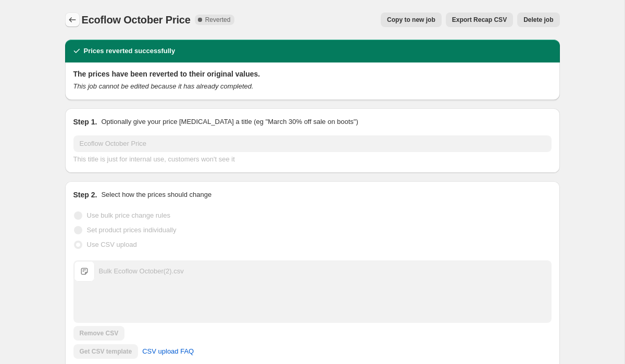
click at [77, 23] on icon "Price change jobs" at bounding box center [72, 20] width 10 height 10
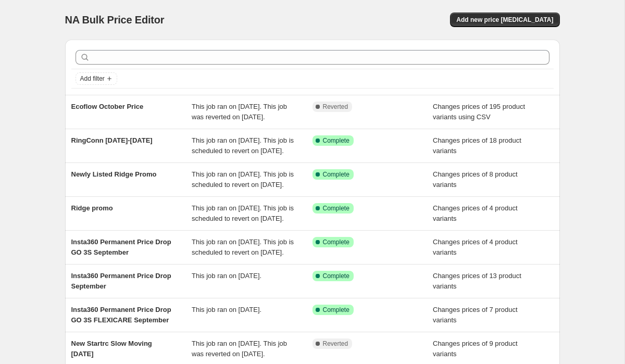
click at [595, 63] on div "NA Bulk Price Editor. This page is ready NA Bulk Price Editor Add new price cha…" at bounding box center [312, 268] width 624 height 536
